Goal: Task Accomplishment & Management: Use online tool/utility

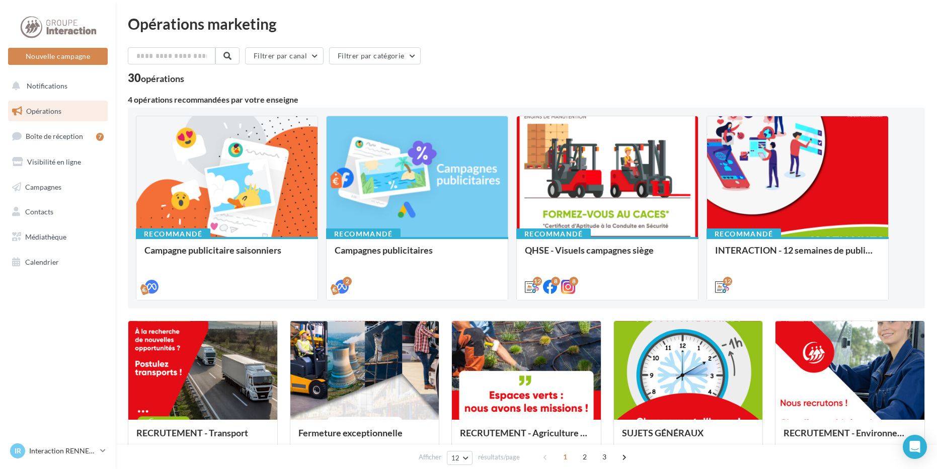
click at [49, 107] on span "Opérations" at bounding box center [43, 111] width 35 height 9
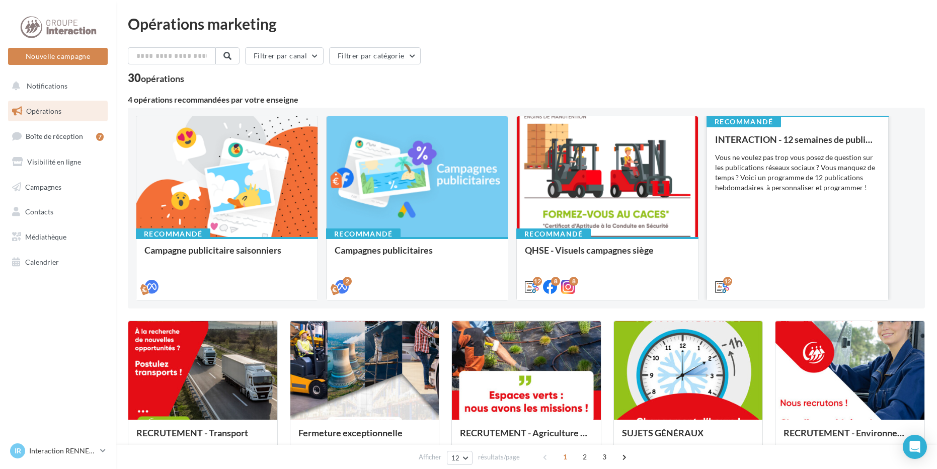
click at [777, 177] on div "Vous ne voulez pas trop vous posez de question sur les publications réseaux soc…" at bounding box center [797, 172] width 165 height 40
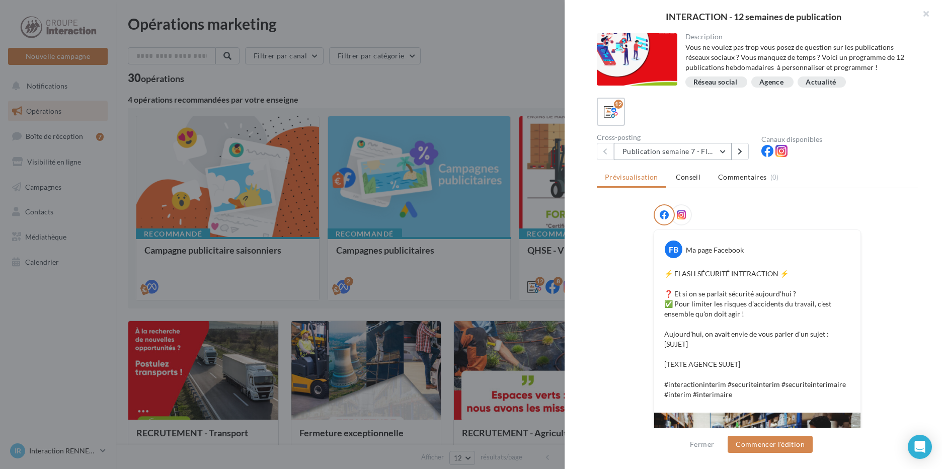
click at [724, 148] on button "Publication semaine 7 - Flash sécurité" at bounding box center [673, 151] width 118 height 17
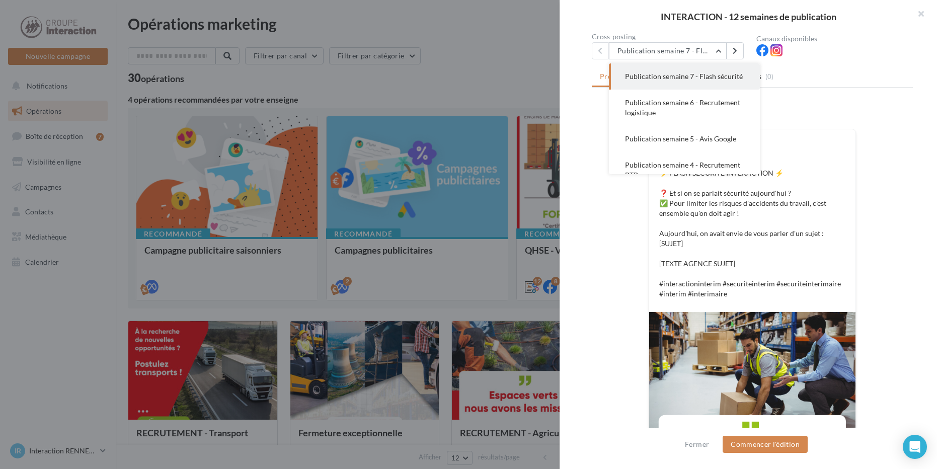
click at [408, 49] on div at bounding box center [468, 234] width 937 height 469
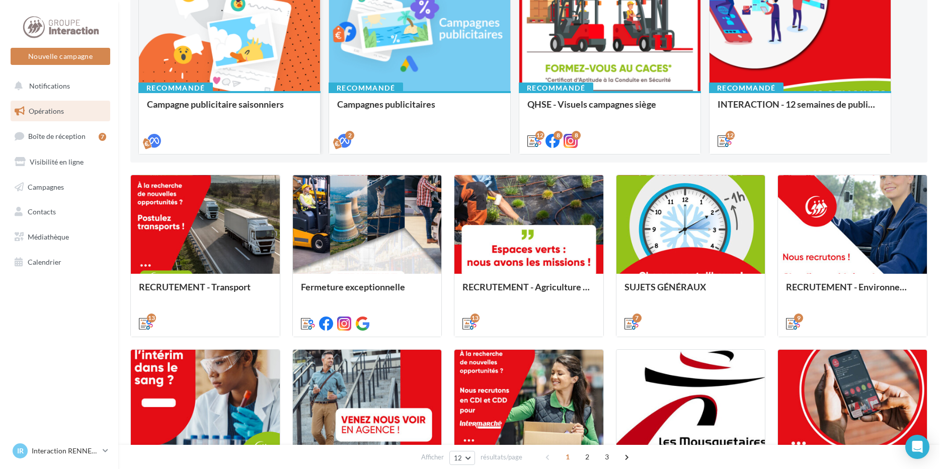
scroll to position [96, 0]
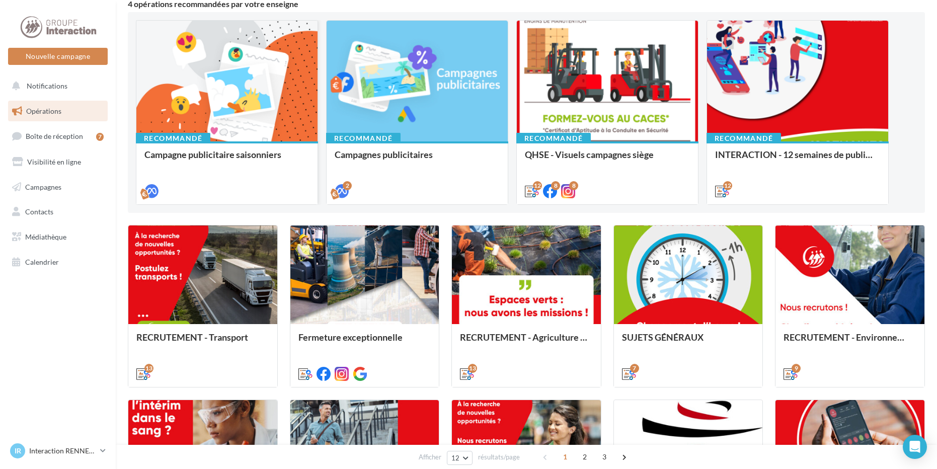
click at [268, 90] on div at bounding box center [226, 82] width 181 height 122
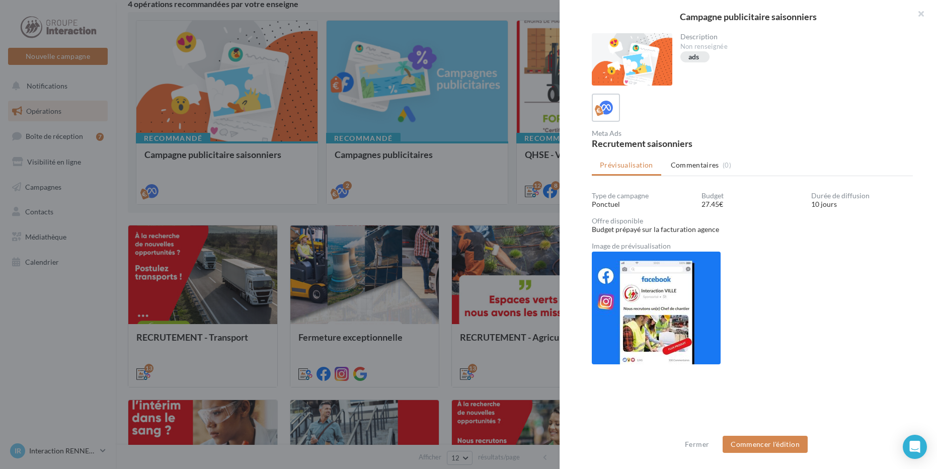
click at [50, 330] on div at bounding box center [468, 234] width 937 height 469
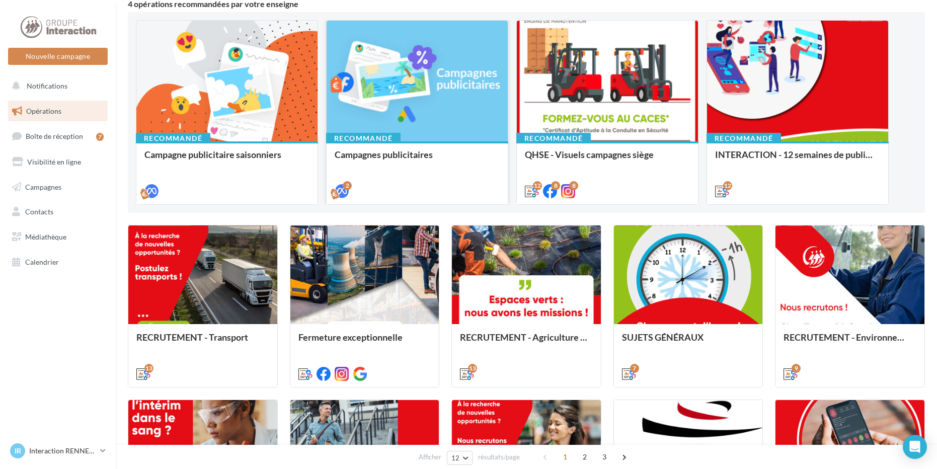
click at [434, 127] on div at bounding box center [416, 82] width 181 height 122
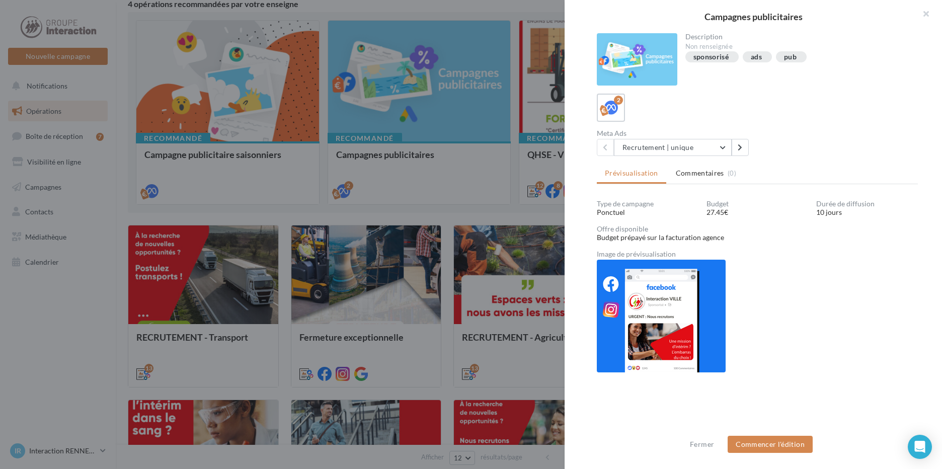
scroll to position [1, 0]
click at [719, 146] on button "Recrutement | unique" at bounding box center [673, 146] width 118 height 17
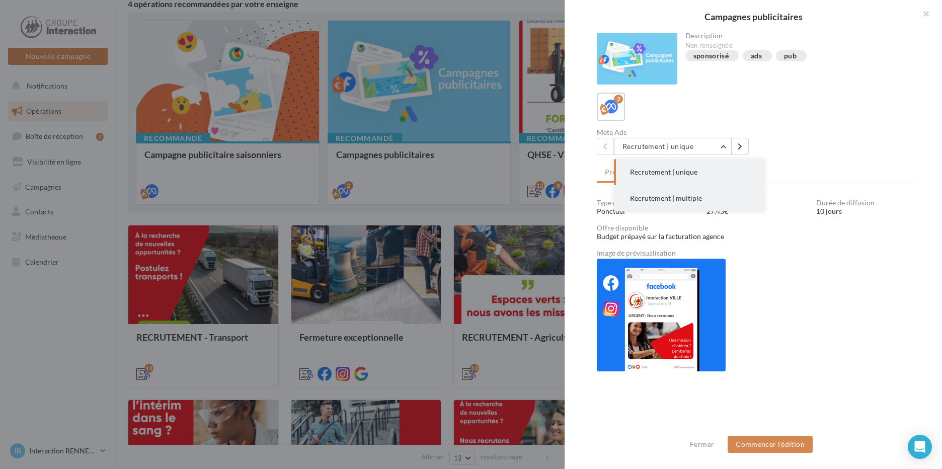
click at [679, 202] on button "Recrutement | multiple" at bounding box center [689, 198] width 151 height 26
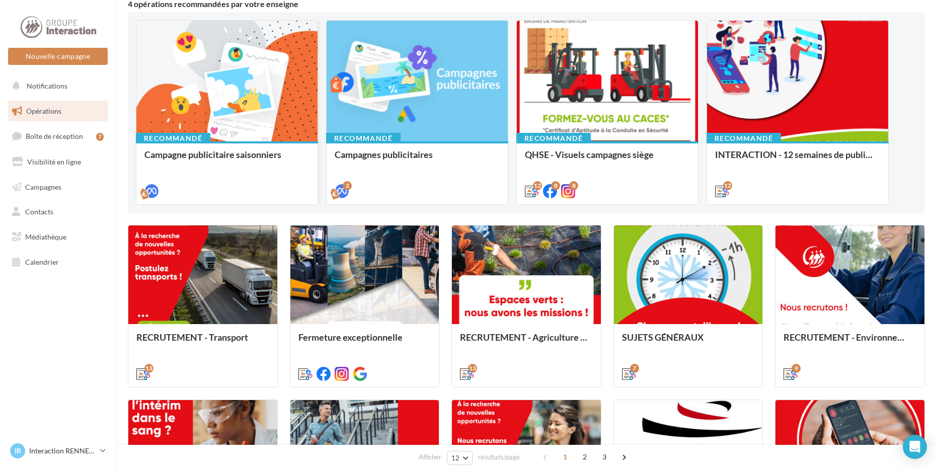
click at [282, 113] on div at bounding box center [226, 82] width 181 height 122
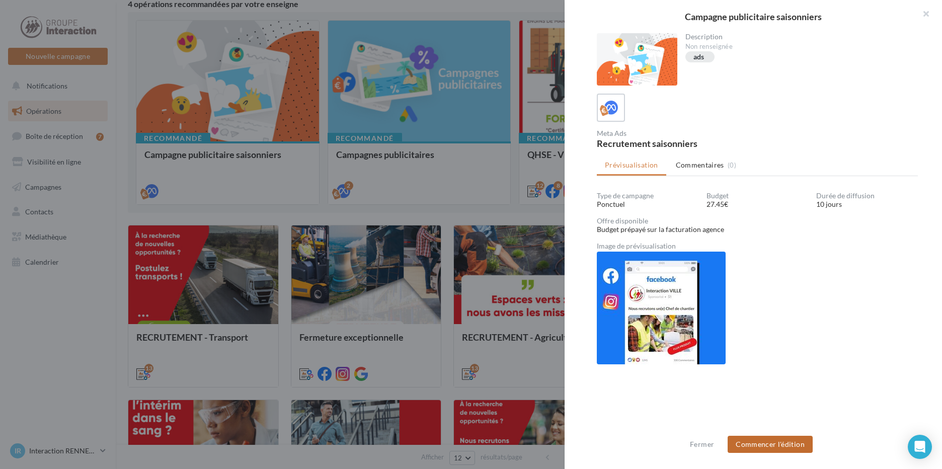
click at [784, 451] on button "Commencer l'édition" at bounding box center [769, 444] width 85 height 17
